Goal: Transaction & Acquisition: Obtain resource

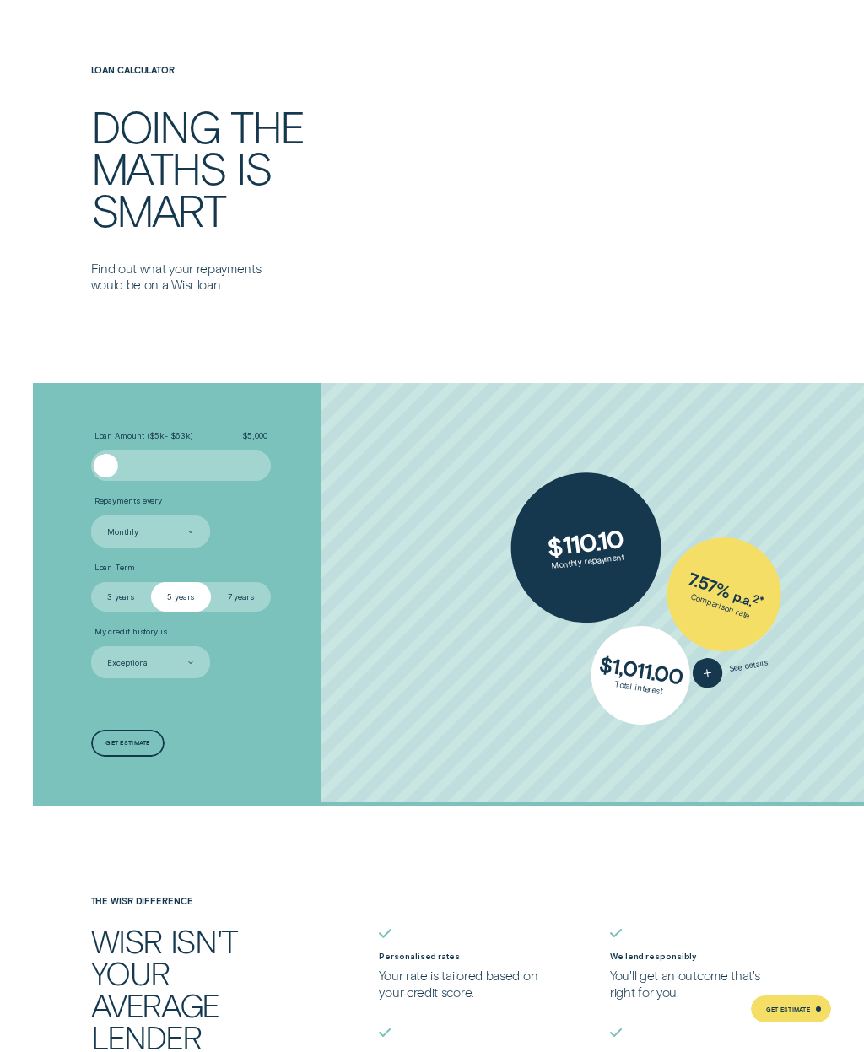
scroll to position [2422, 0]
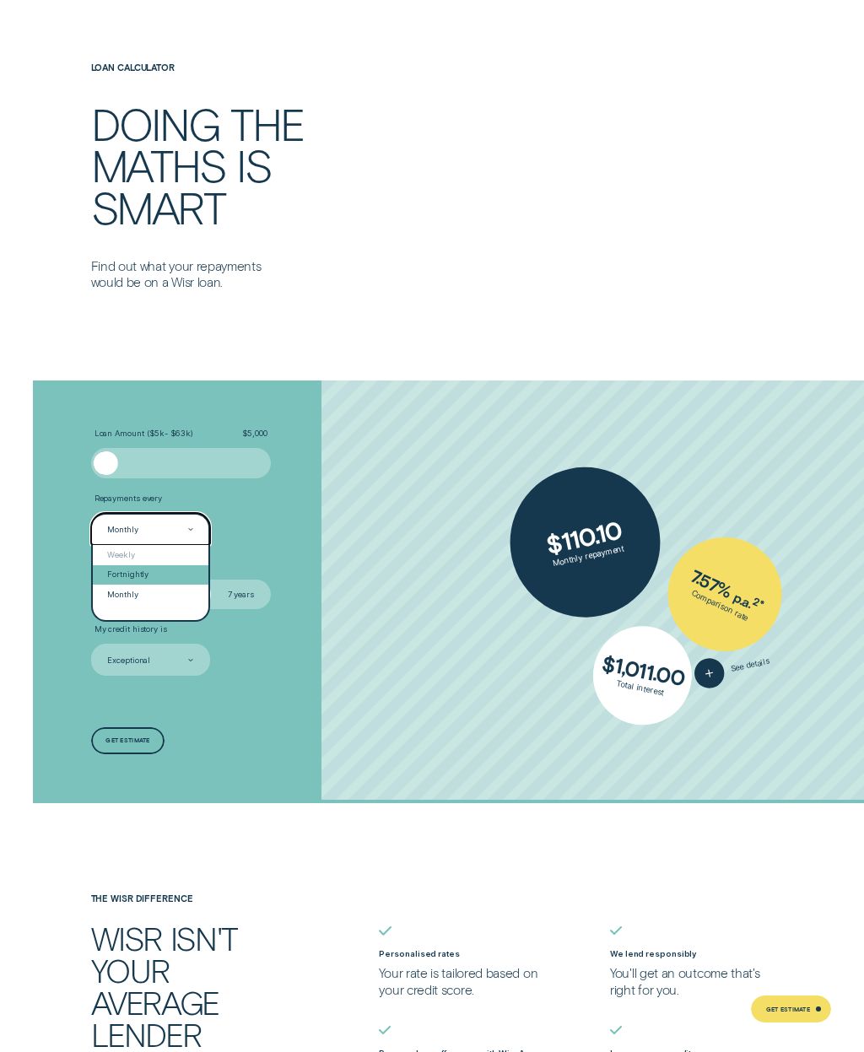
click at [119, 565] on div "Fortnightly" at bounding box center [151, 575] width 116 height 20
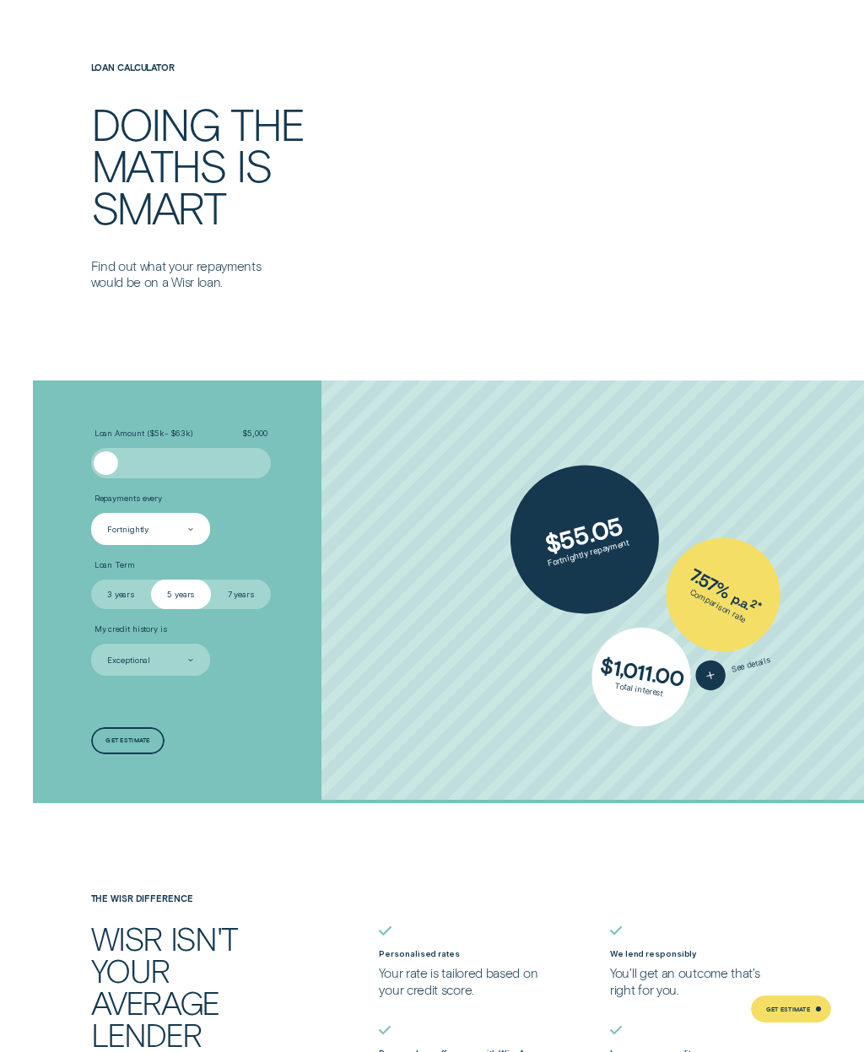
click at [122, 590] on label "3 years" at bounding box center [121, 595] width 60 height 30
click at [91, 580] on input "3 years" at bounding box center [91, 580] width 0 height 0
radio input "true"
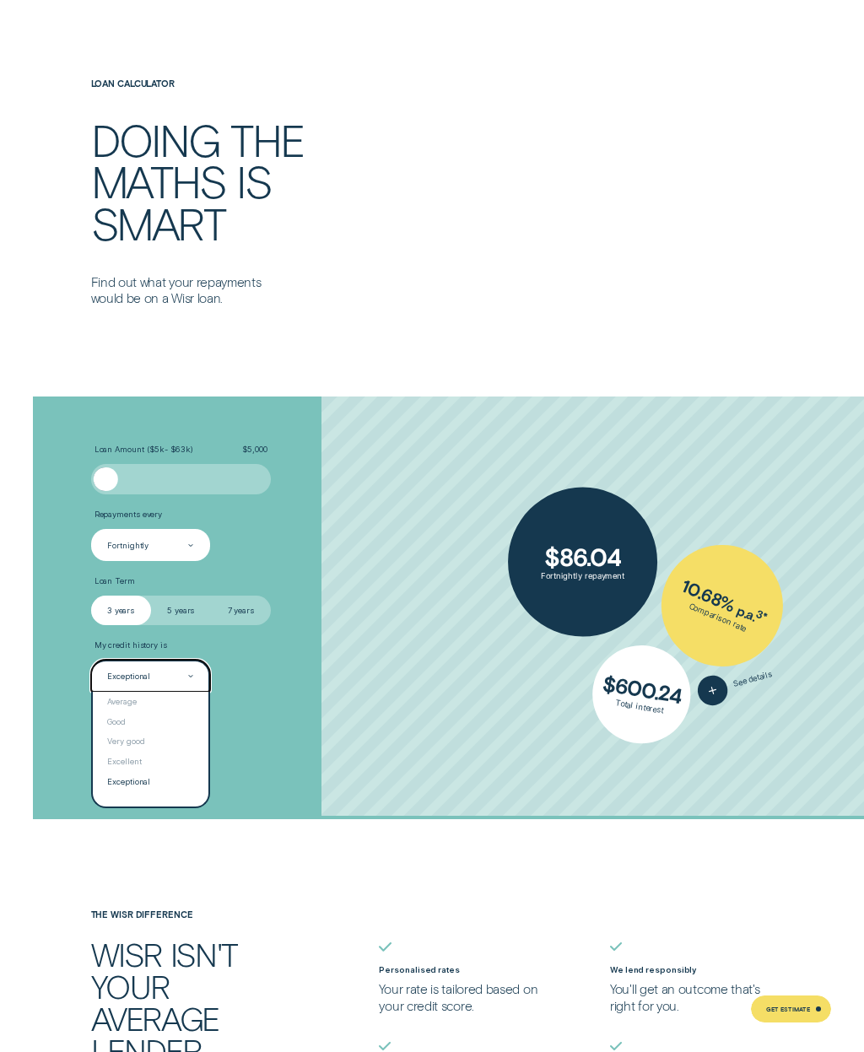
scroll to position [2404, 0]
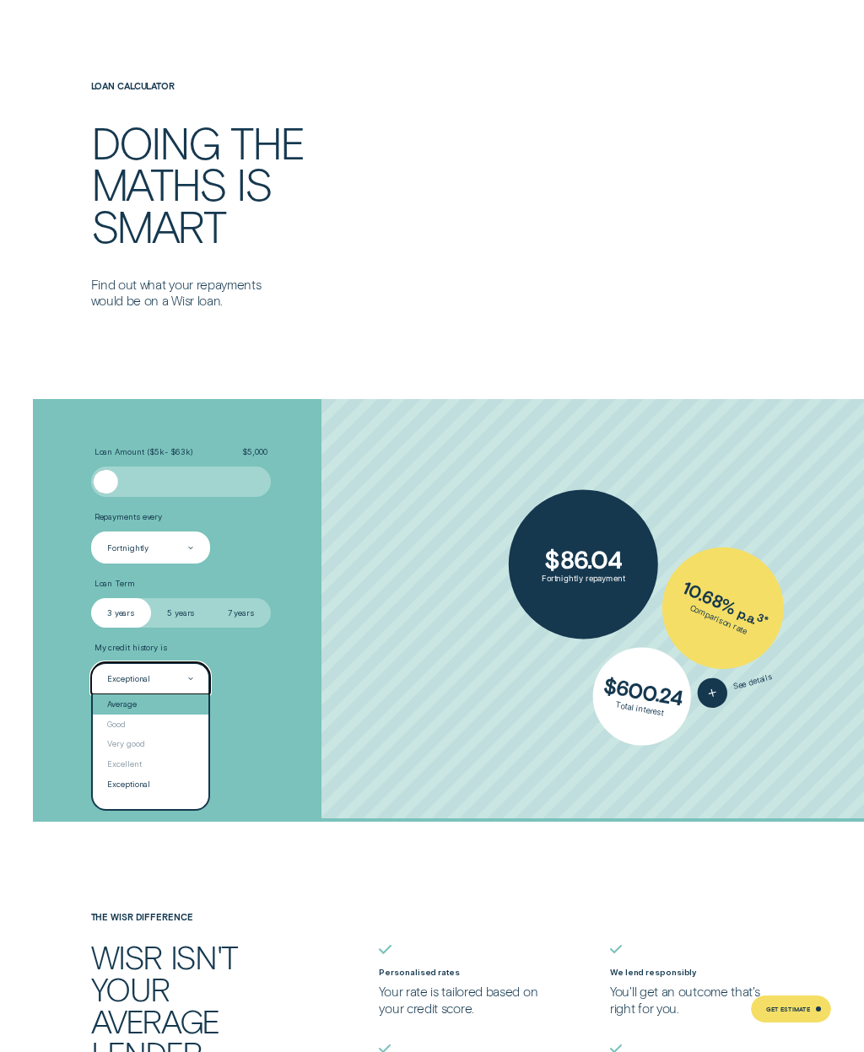
click at [113, 695] on div "Average" at bounding box center [151, 705] width 116 height 20
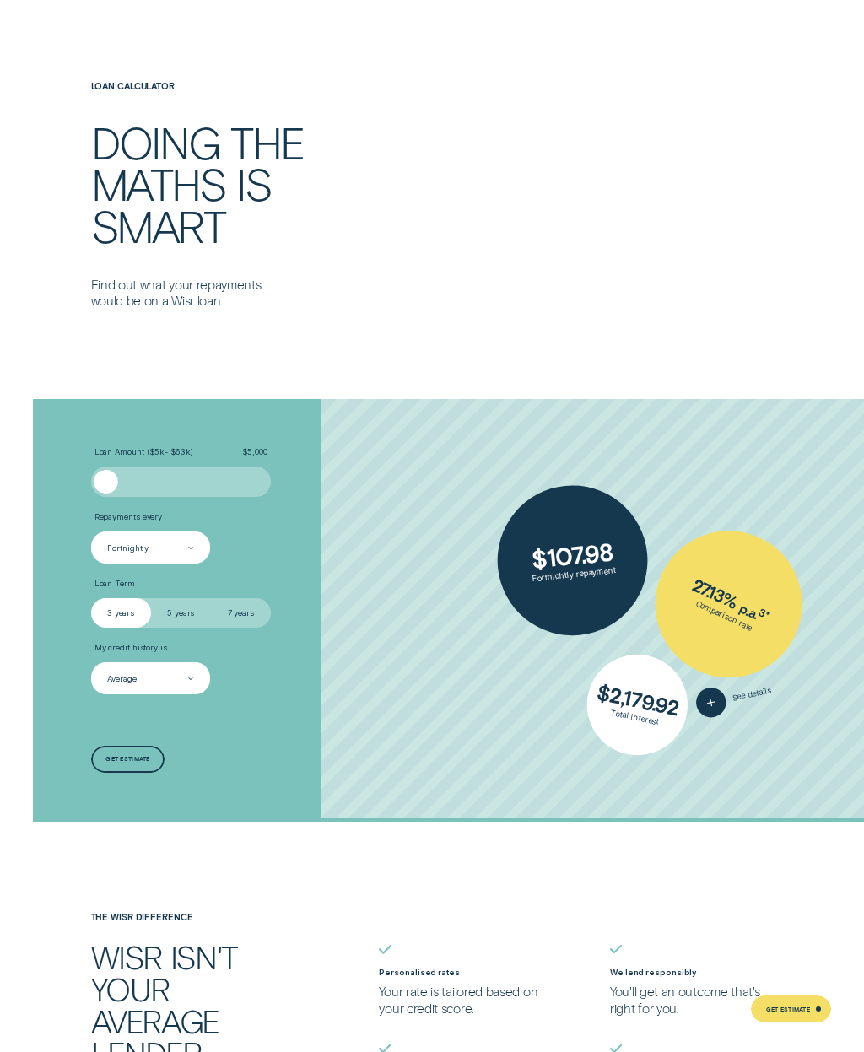
click at [182, 609] on label "5 years" at bounding box center [181, 613] width 60 height 30
click at [151, 598] on input "5 years" at bounding box center [151, 598] width 0 height 0
radio input "true"
click at [126, 613] on label "3 years" at bounding box center [121, 613] width 60 height 30
click at [91, 598] on input "3 years" at bounding box center [91, 598] width 0 height 0
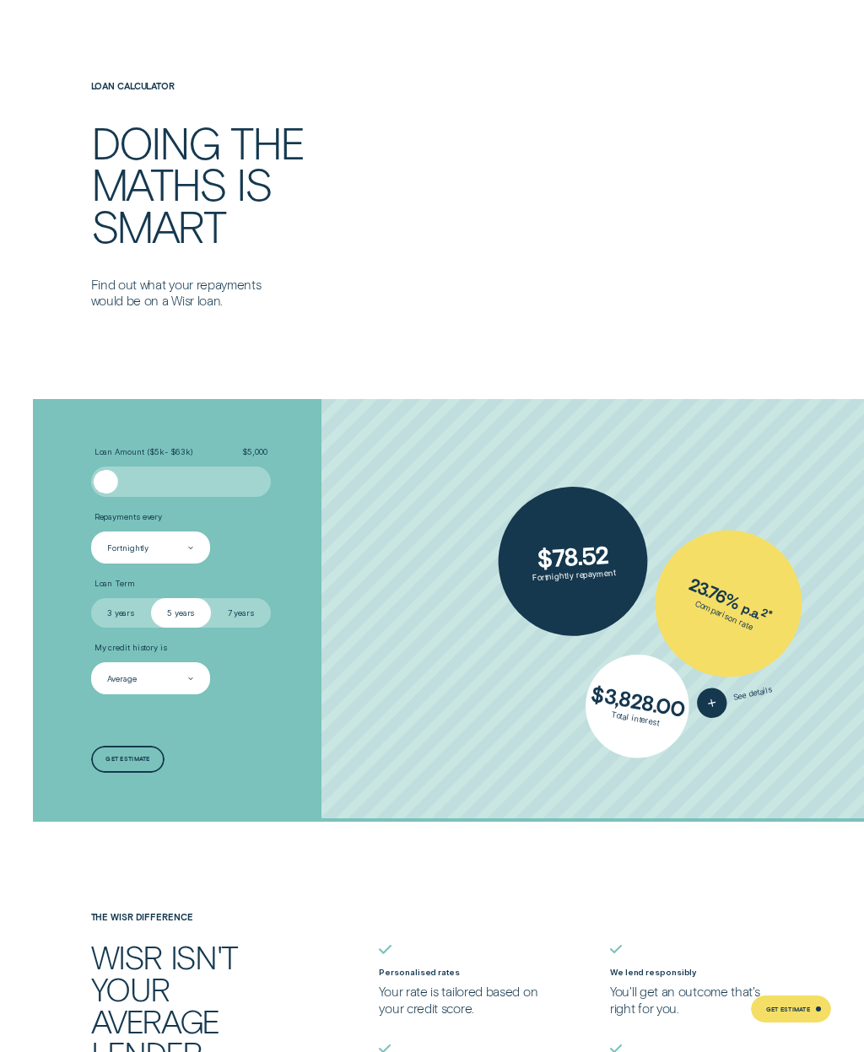
radio input "true"
click at [125, 758] on div "Get estimate" at bounding box center [127, 760] width 44 height 5
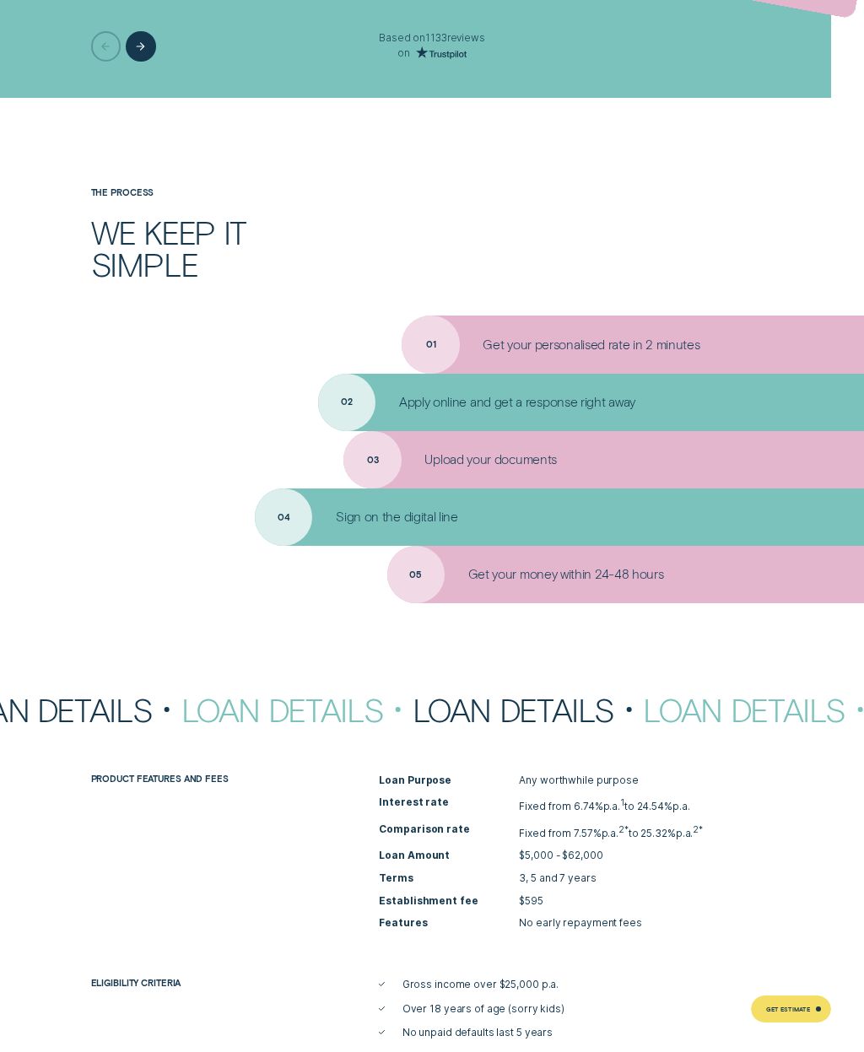
scroll to position [4027, 0]
